Goal: Navigation & Orientation: Find specific page/section

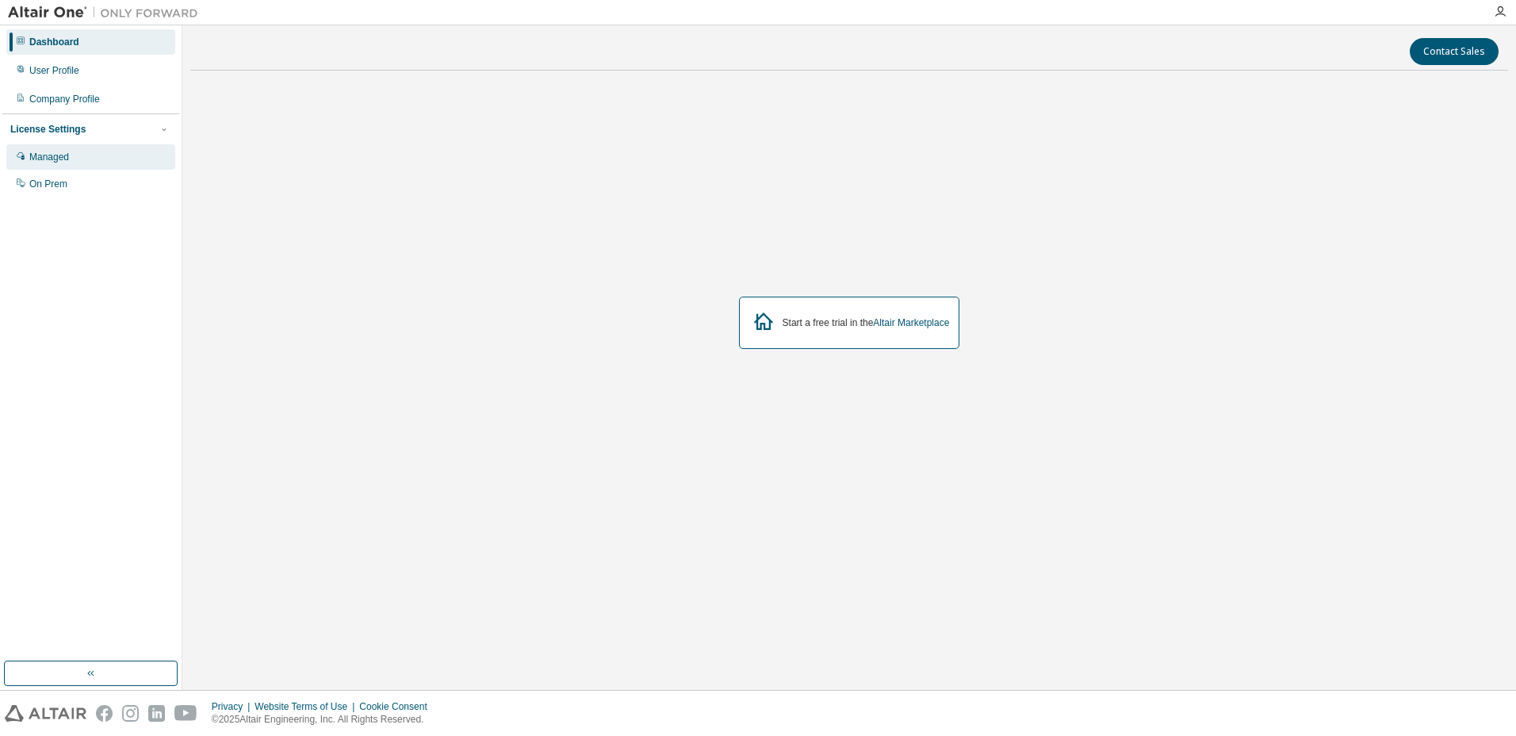
click at [112, 159] on div "Managed" at bounding box center [90, 156] width 169 height 25
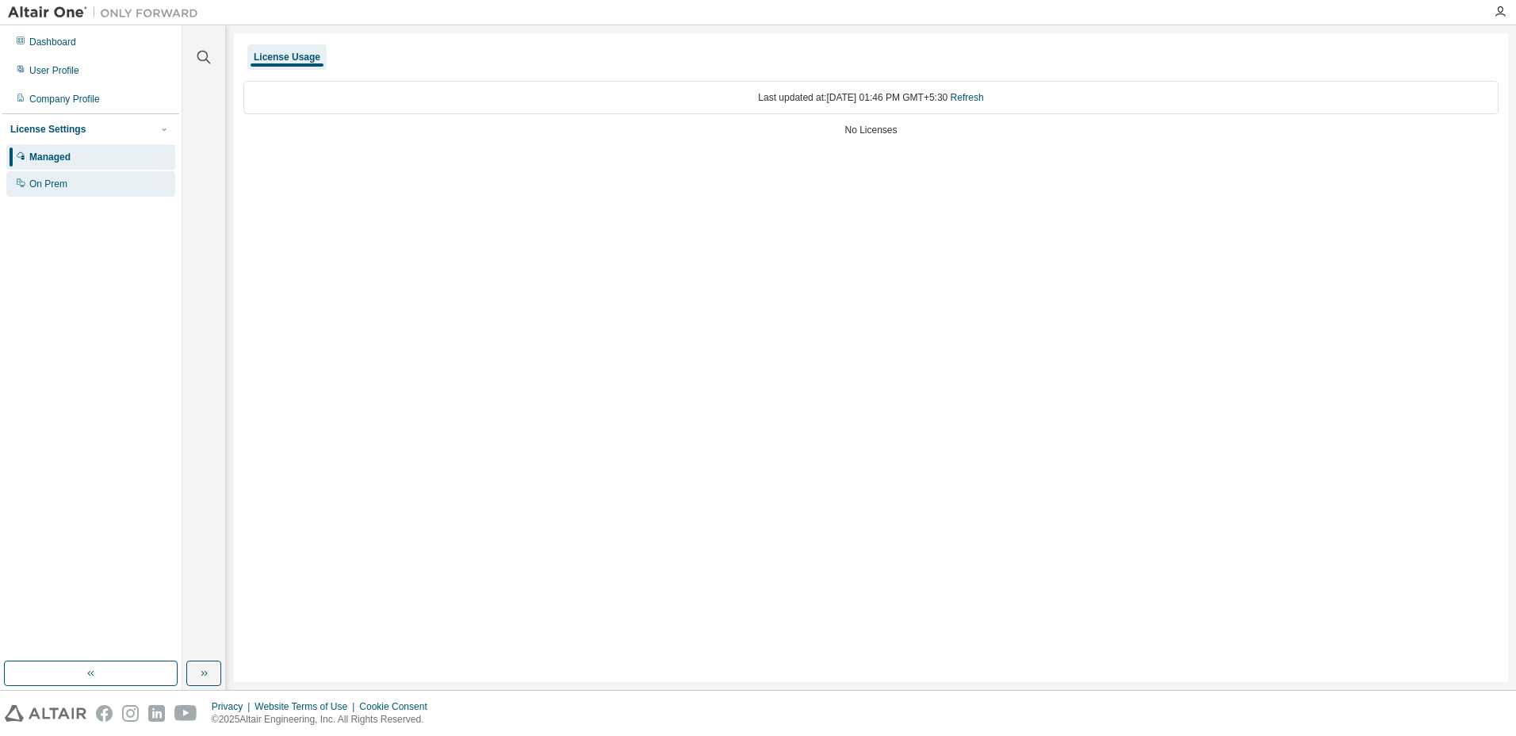
click at [62, 190] on div "On Prem" at bounding box center [48, 184] width 38 height 13
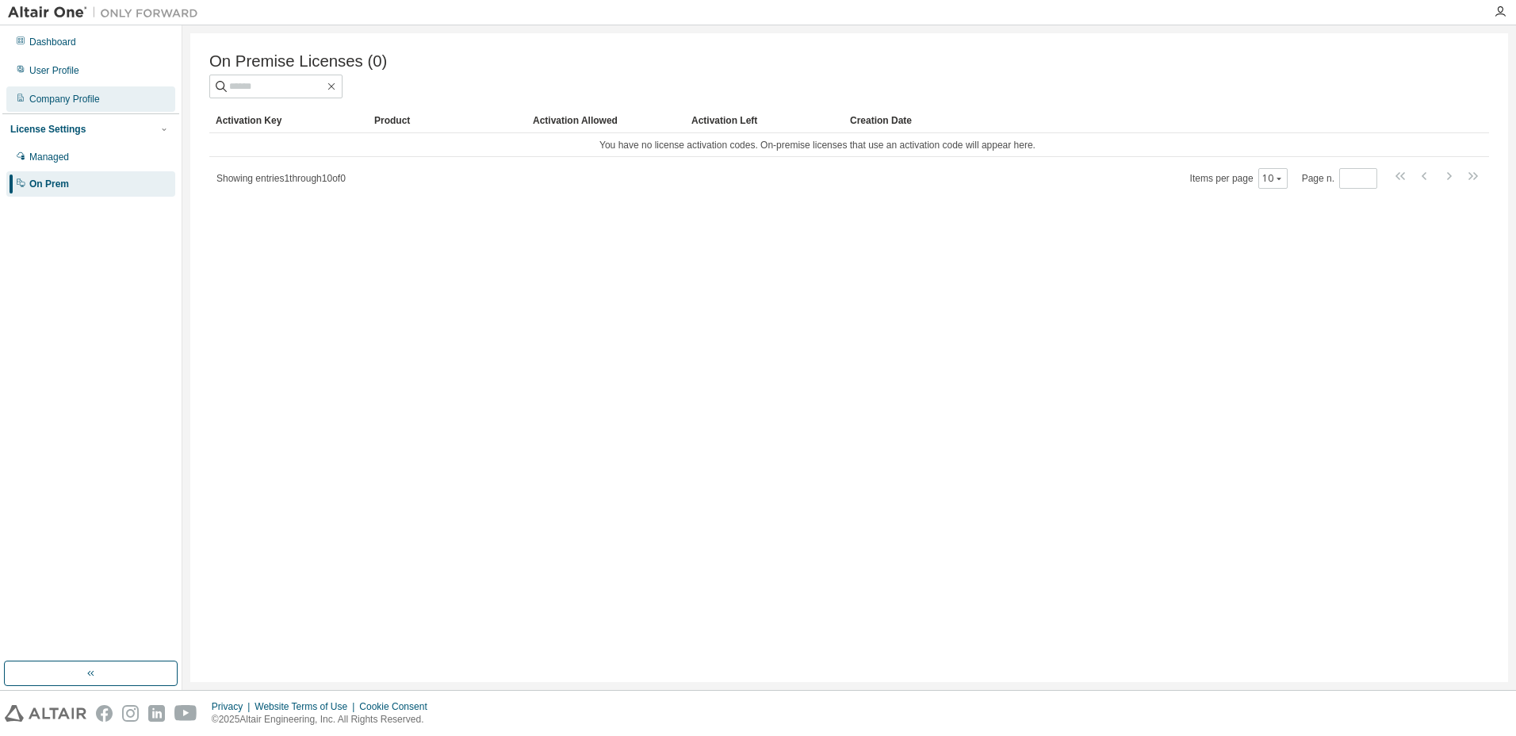
click at [44, 101] on div "Company Profile" at bounding box center [64, 99] width 71 height 13
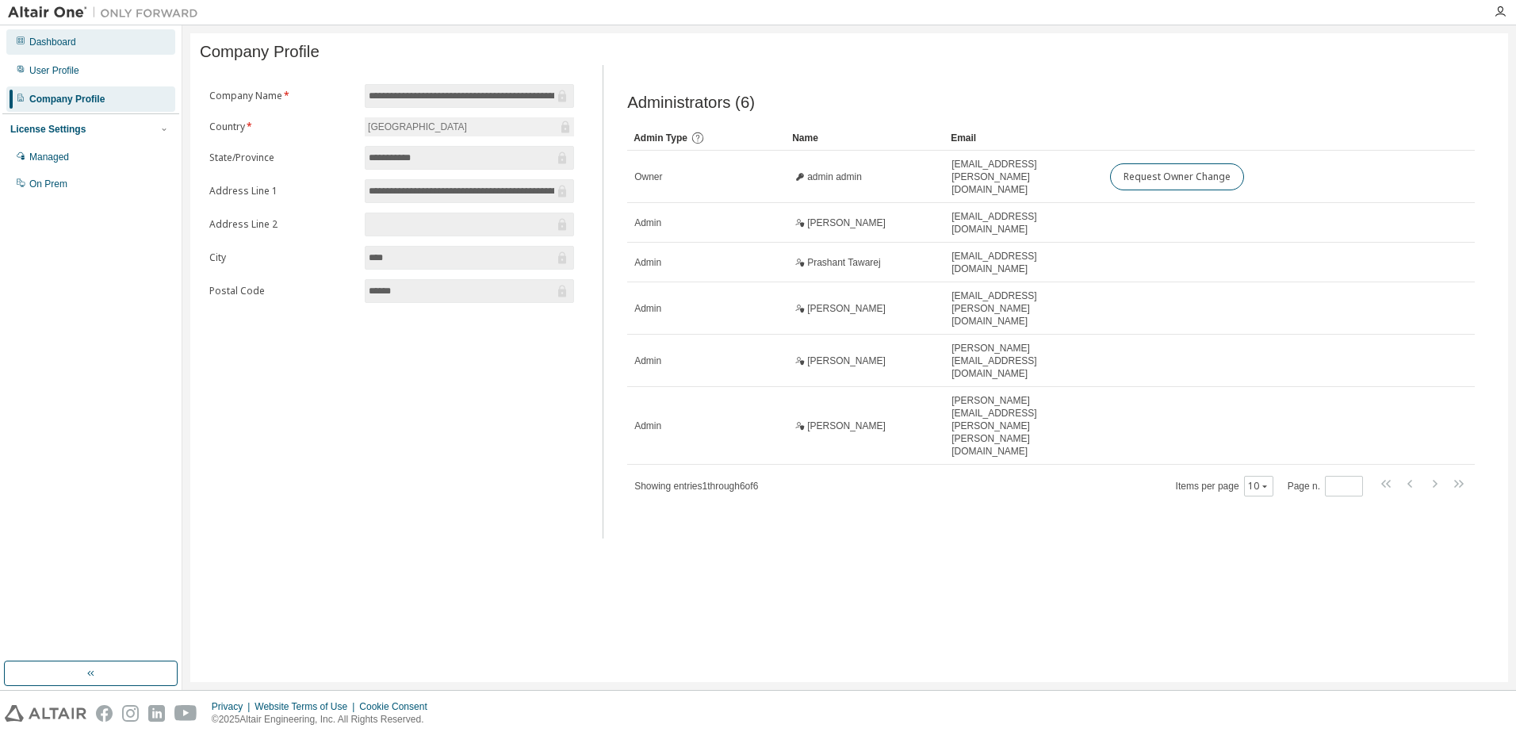
click at [52, 41] on div "Dashboard" at bounding box center [52, 42] width 47 height 13
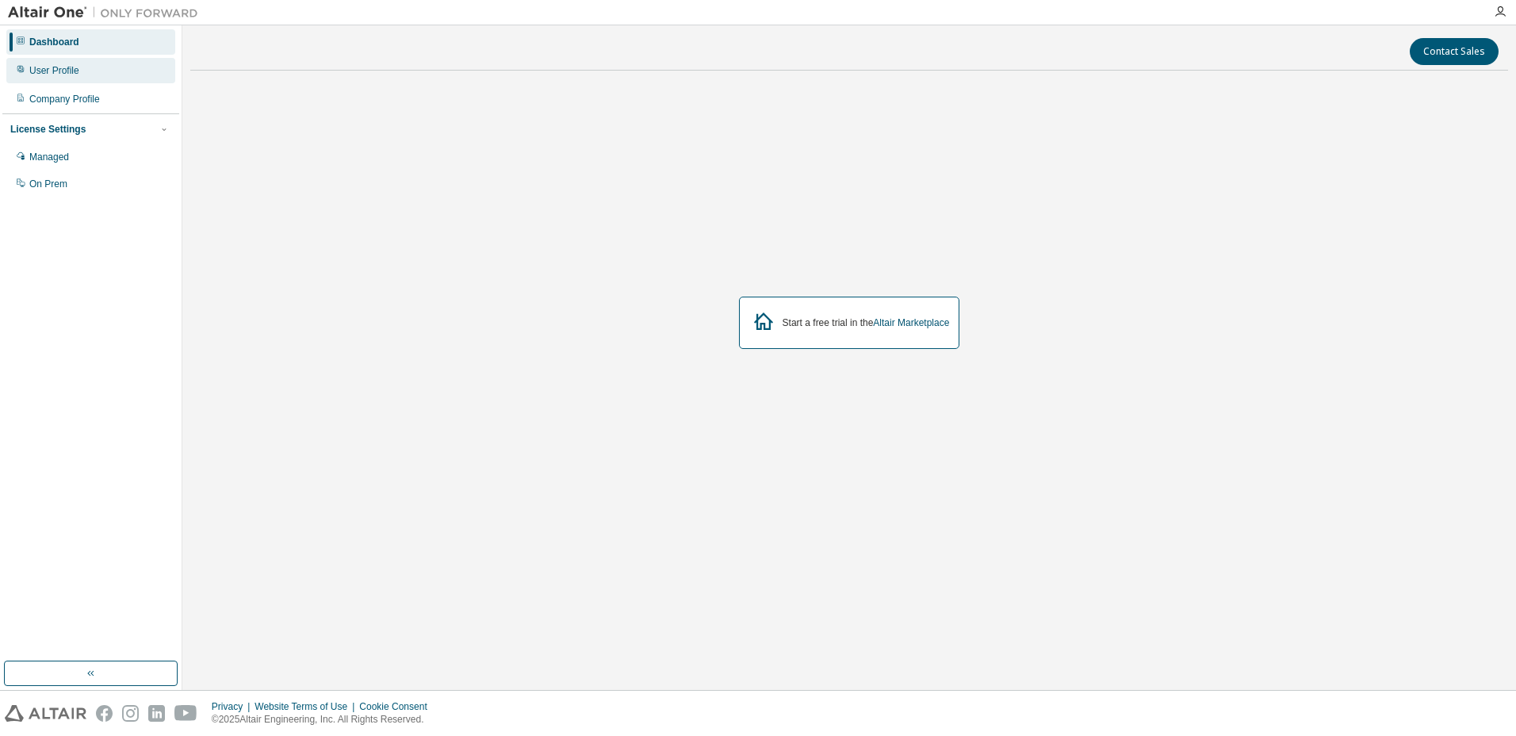
click at [61, 82] on div "User Profile" at bounding box center [90, 70] width 169 height 25
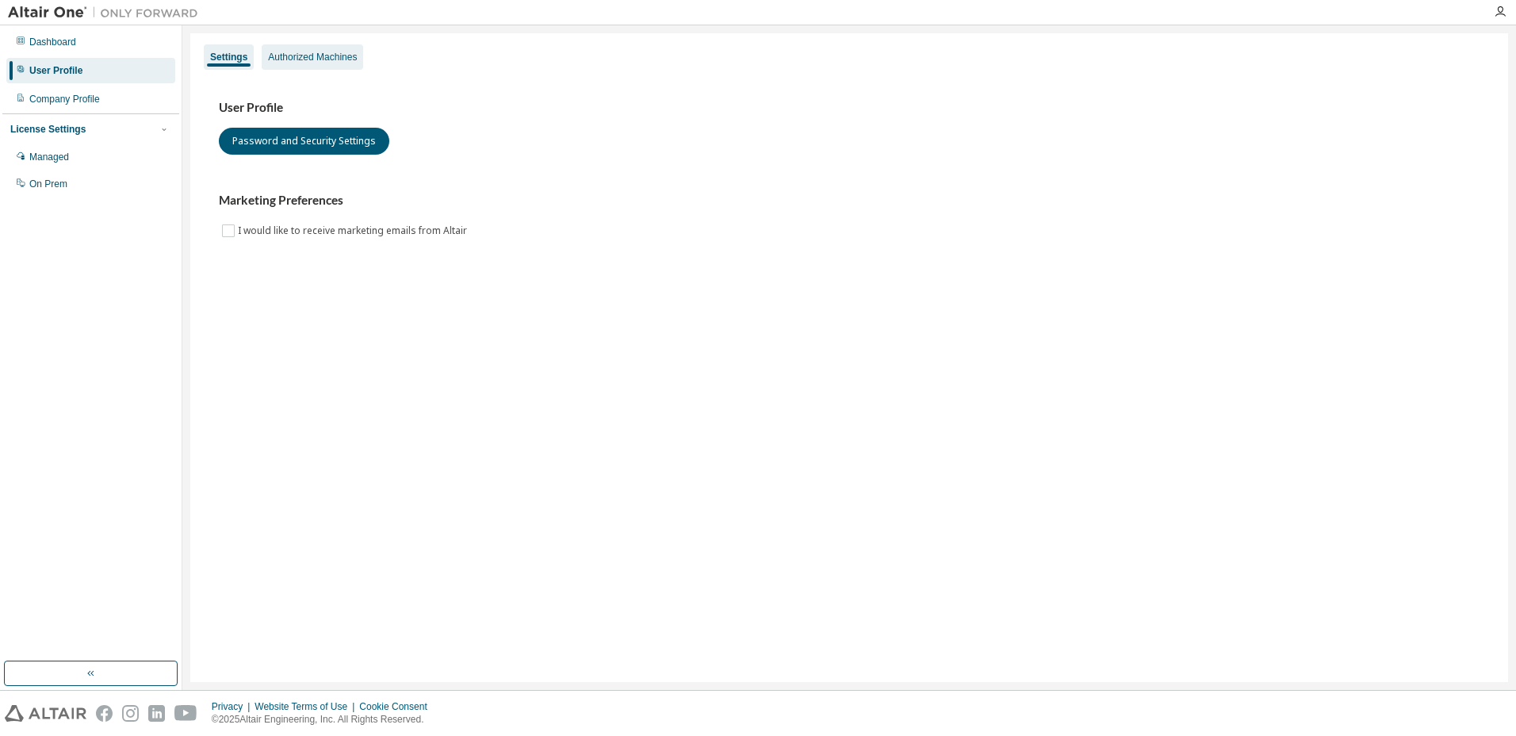
click at [273, 57] on div "Authorized Machines" at bounding box center [312, 57] width 89 height 13
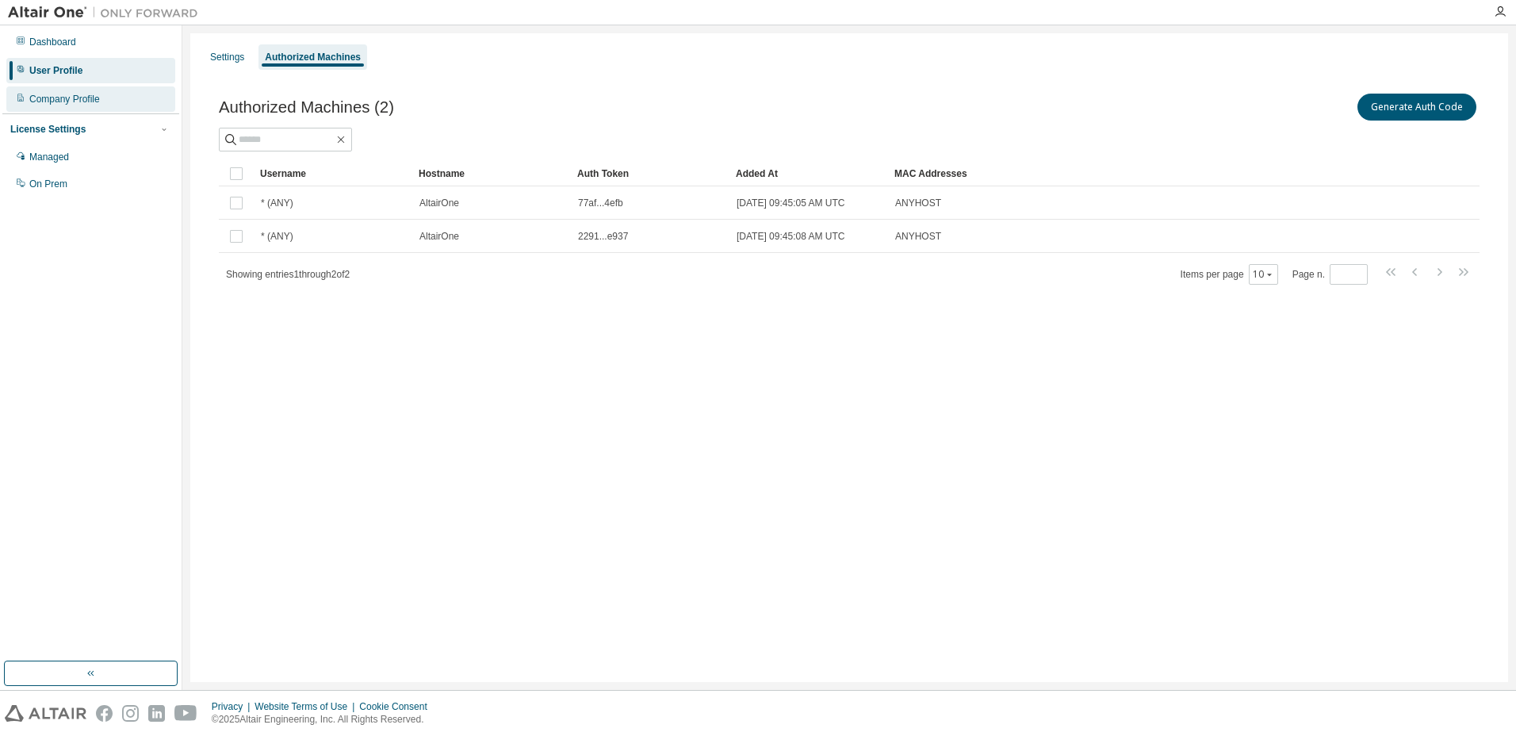
click at [50, 94] on div "Company Profile" at bounding box center [64, 99] width 71 height 13
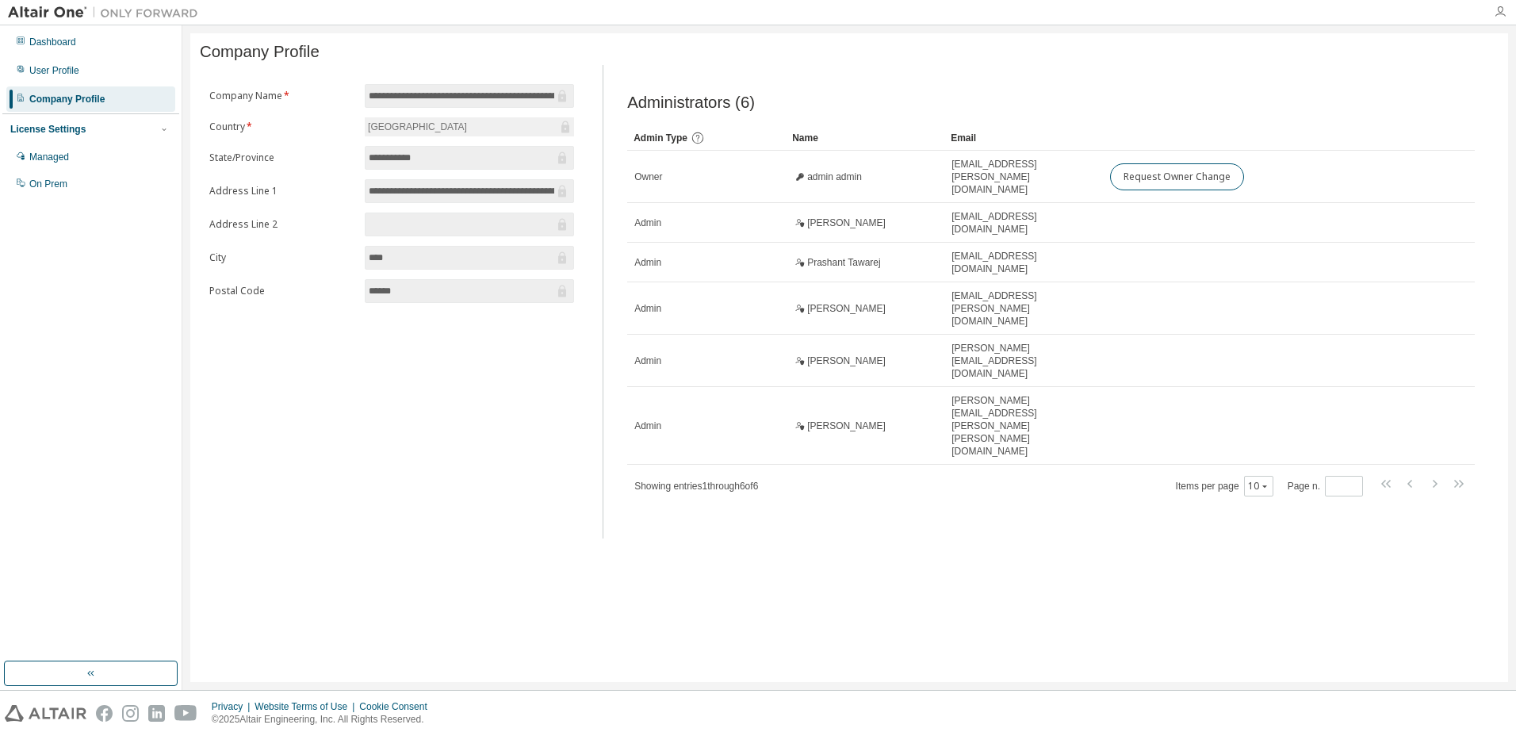
click at [1505, 17] on icon "button" at bounding box center [1500, 12] width 13 height 13
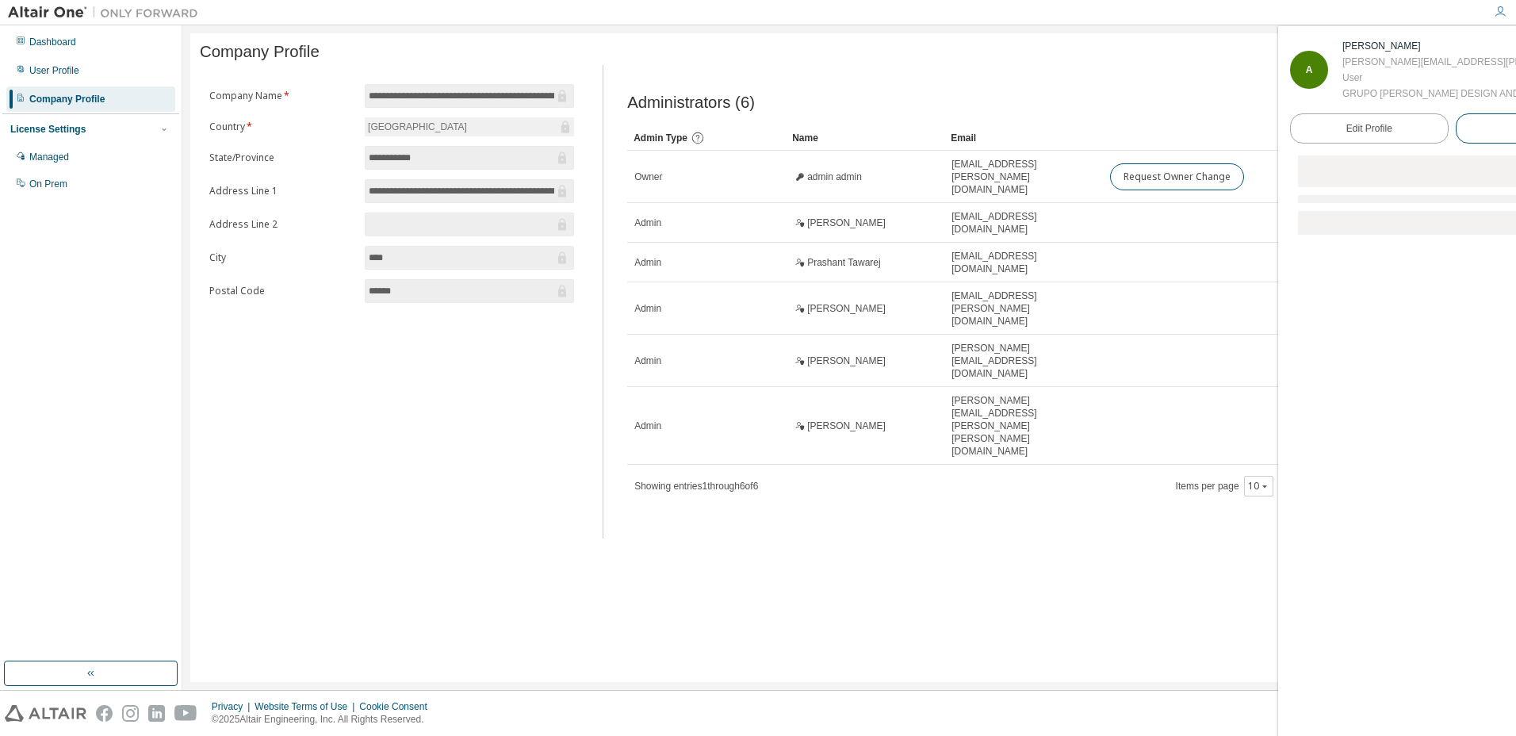
click at [1468, 144] on button "Logout" at bounding box center [1535, 128] width 159 height 30
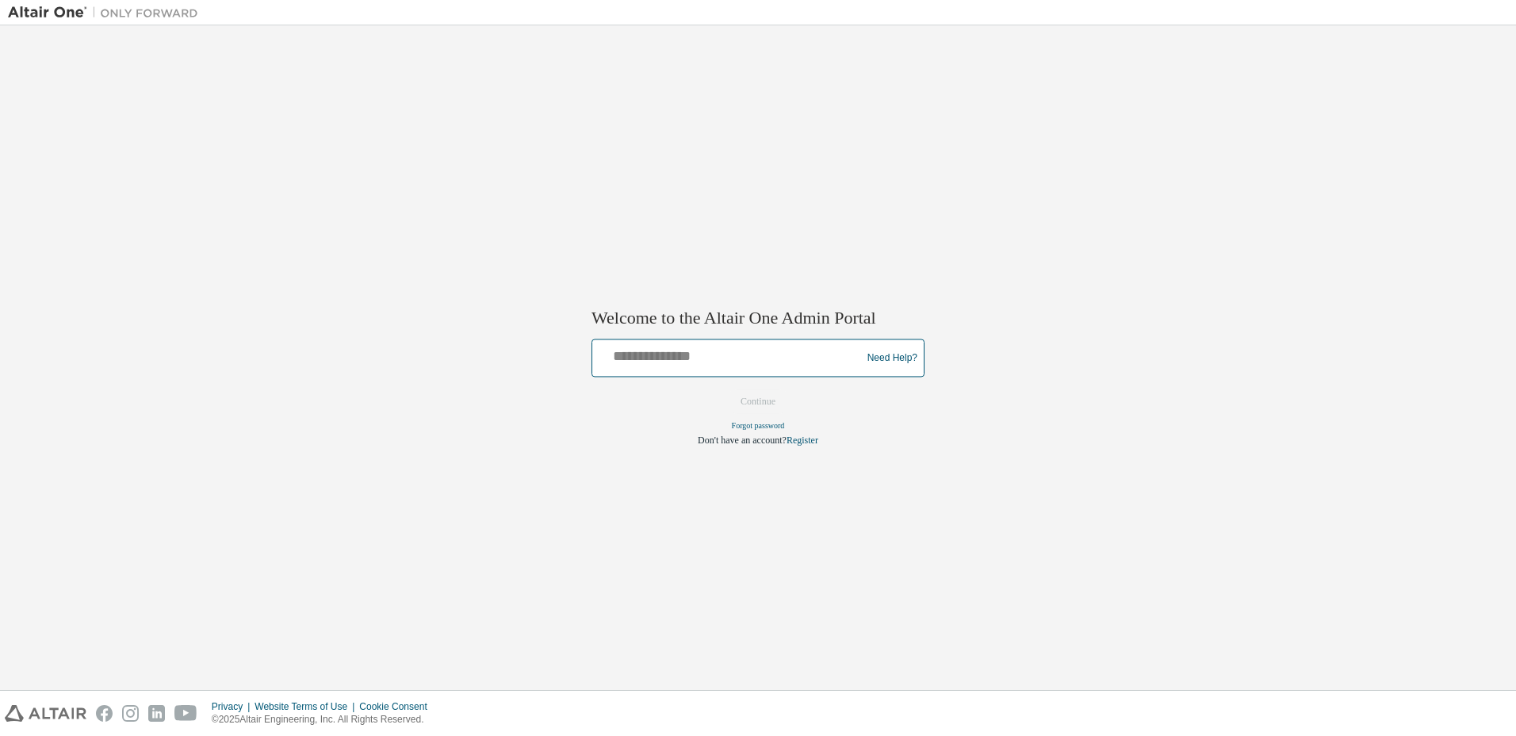
click at [658, 362] on input "text" at bounding box center [729, 354] width 261 height 23
type input "**********"
click at [767, 408] on button "Continue" at bounding box center [758, 402] width 68 height 24
